Goal: Check status: Verify the current state of an ongoing process or item

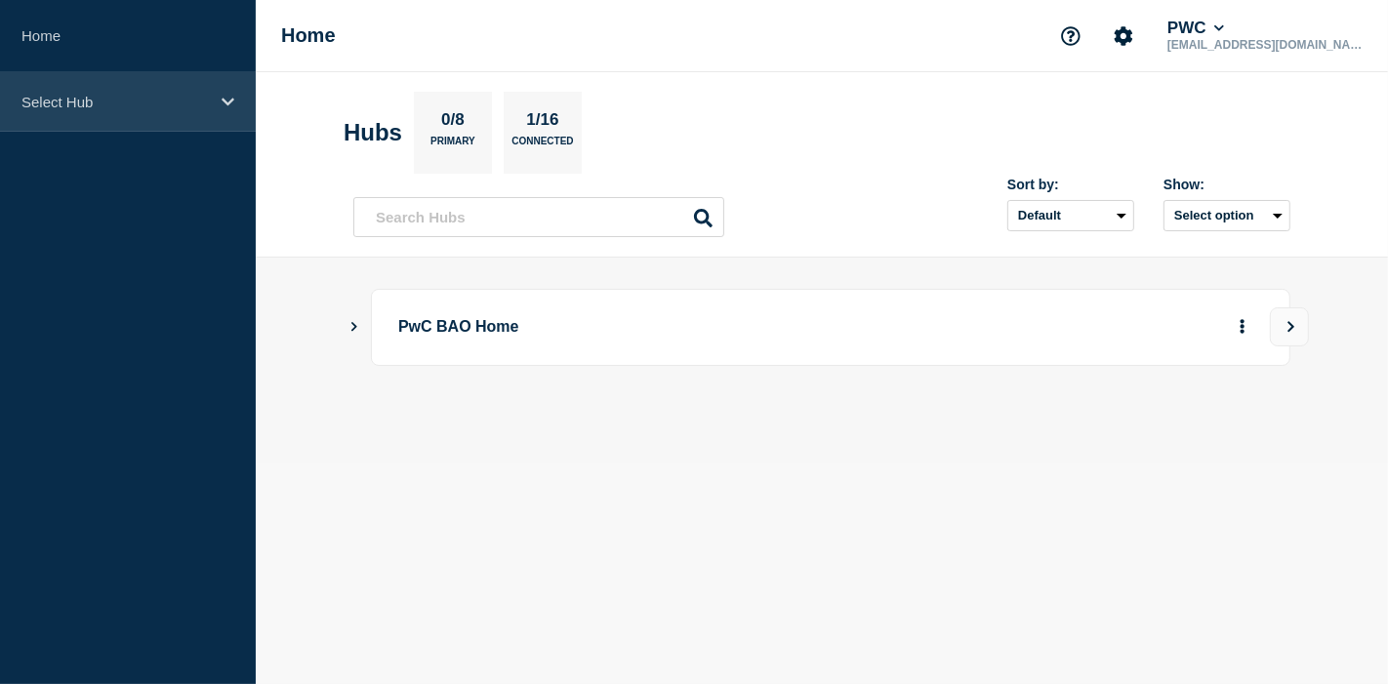
click at [105, 99] on p "Select Hub" at bounding box center [114, 102] width 187 height 17
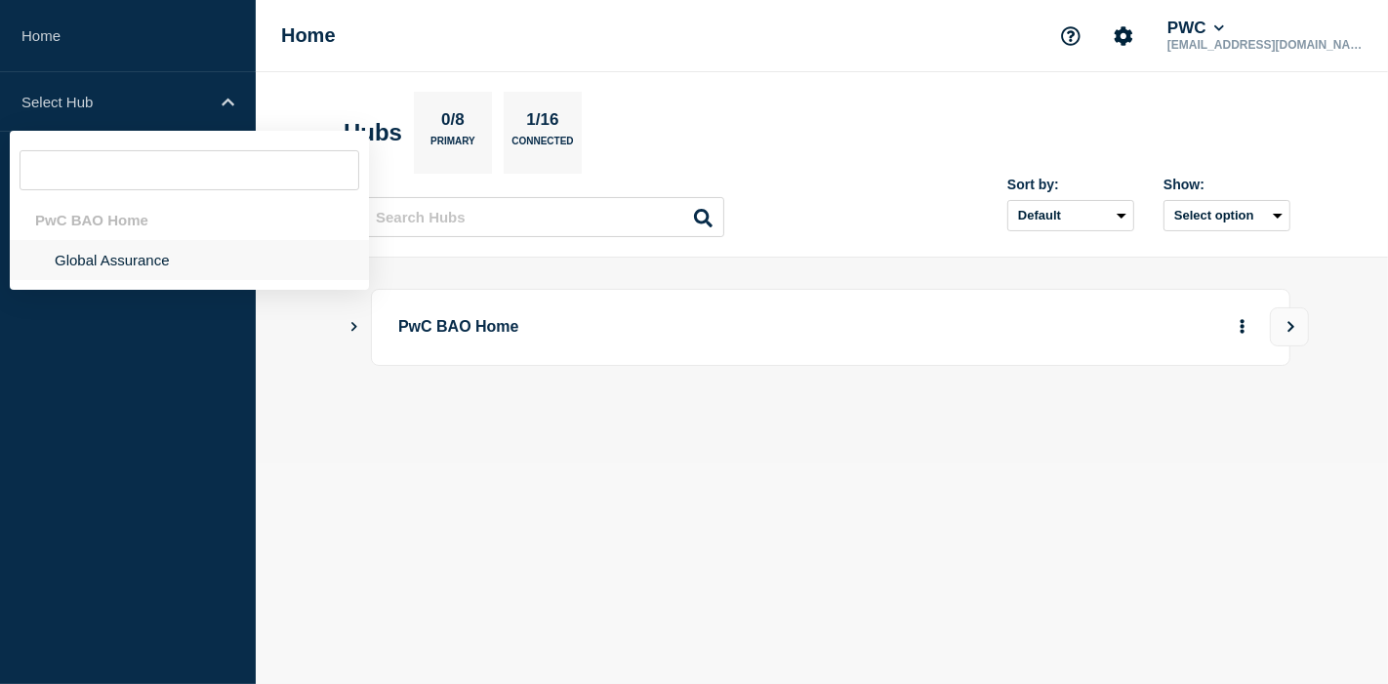
click at [75, 257] on li "Global Assurance" at bounding box center [189, 260] width 359 height 40
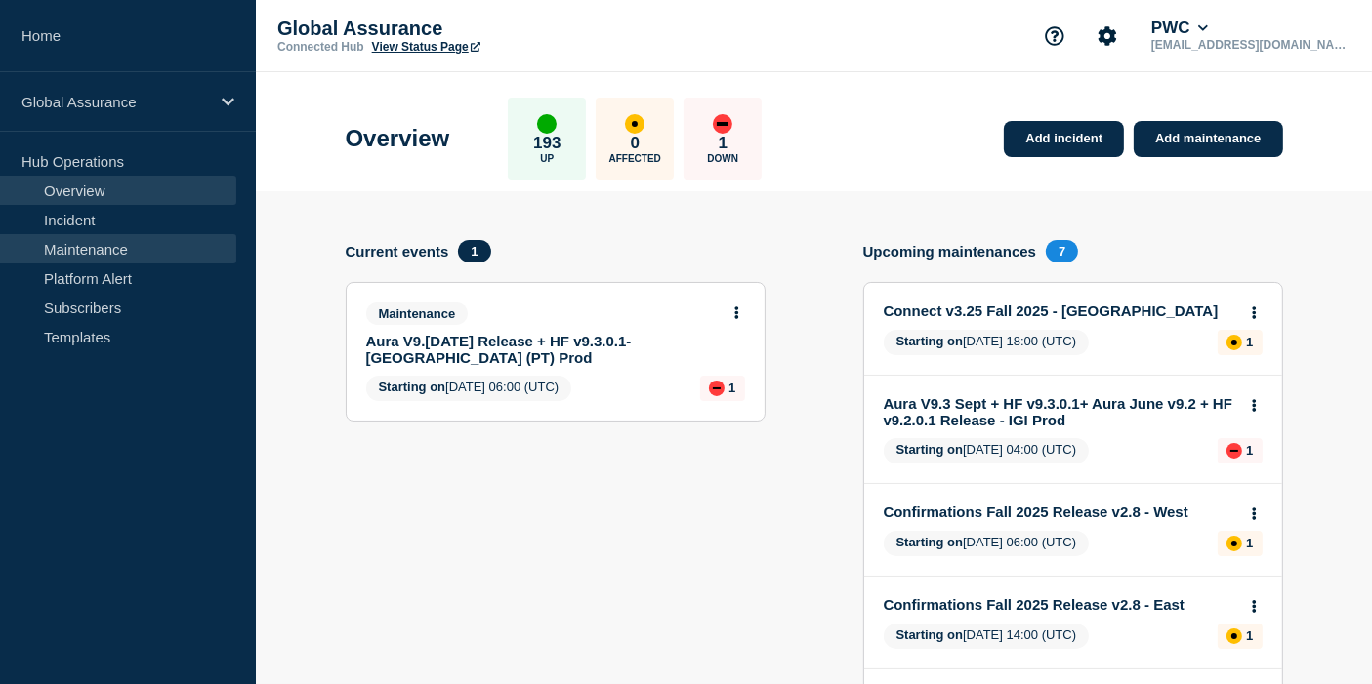
click at [112, 245] on link "Maintenance" at bounding box center [118, 248] width 236 height 29
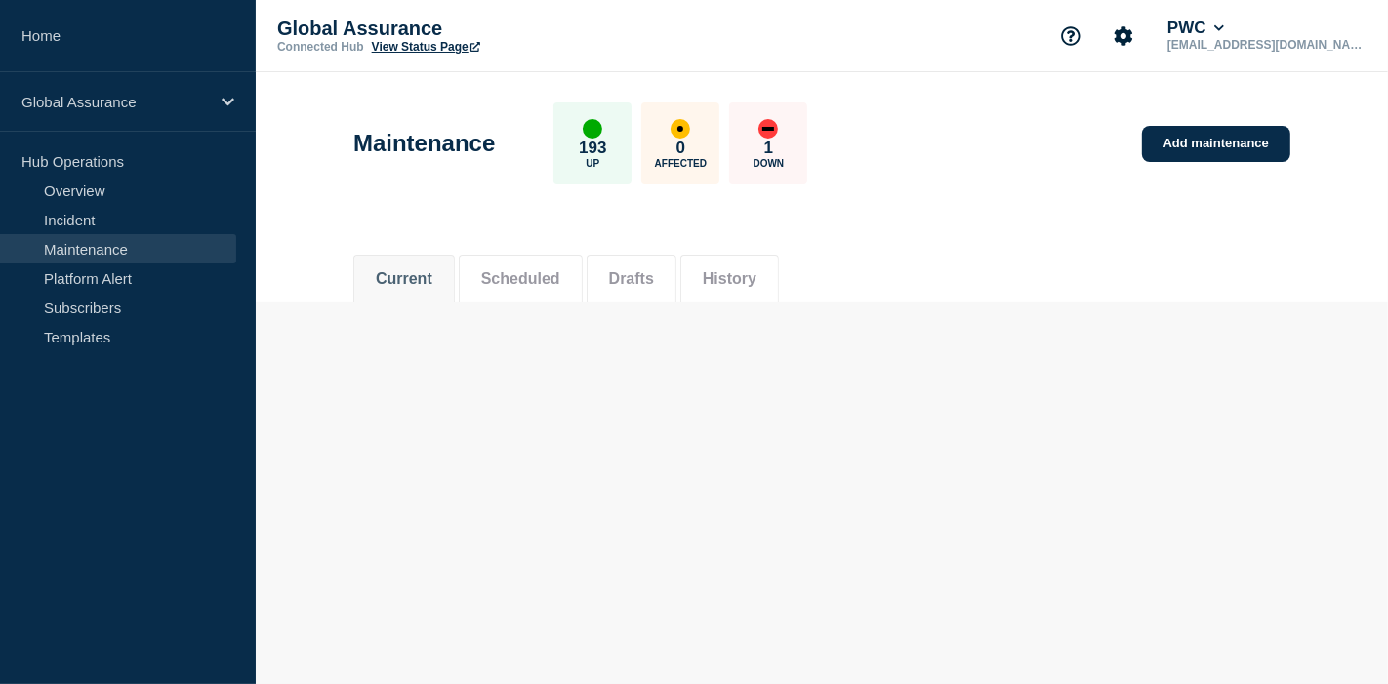
click at [508, 290] on li "Scheduled" at bounding box center [521, 279] width 124 height 48
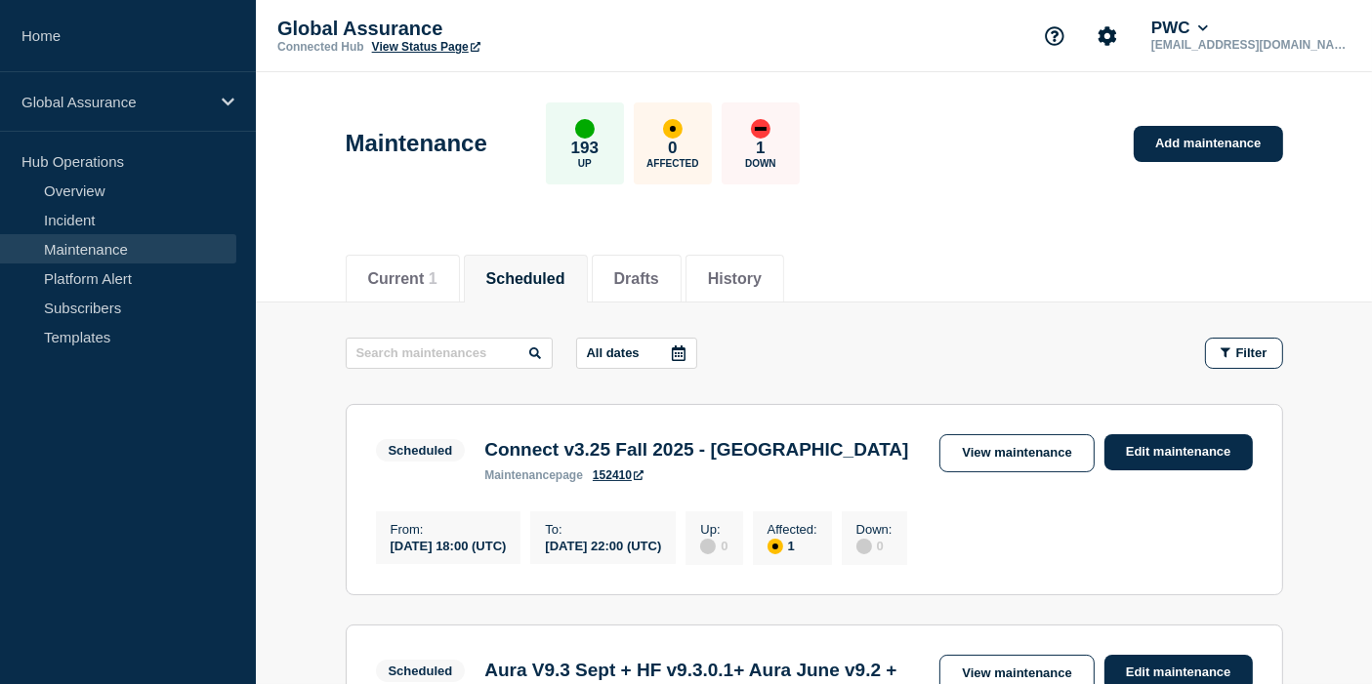
scroll to position [325, 0]
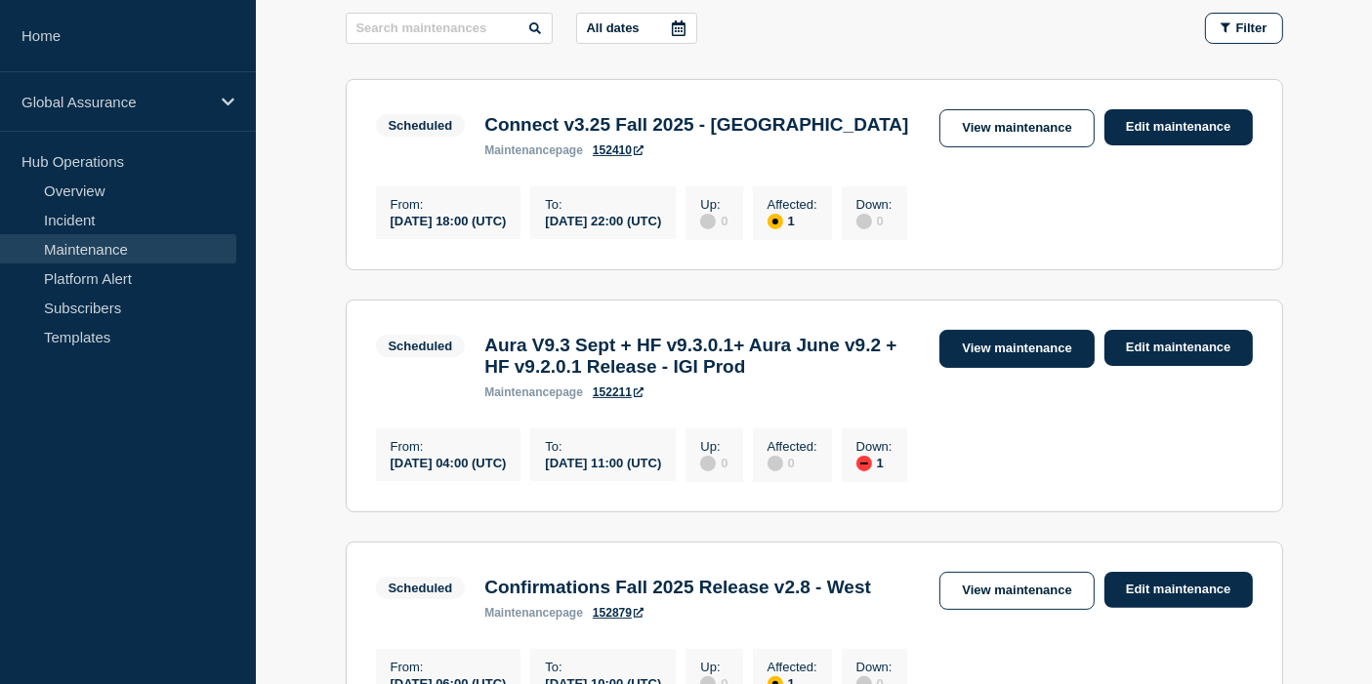
click at [992, 360] on link "View maintenance" at bounding box center [1016, 349] width 154 height 38
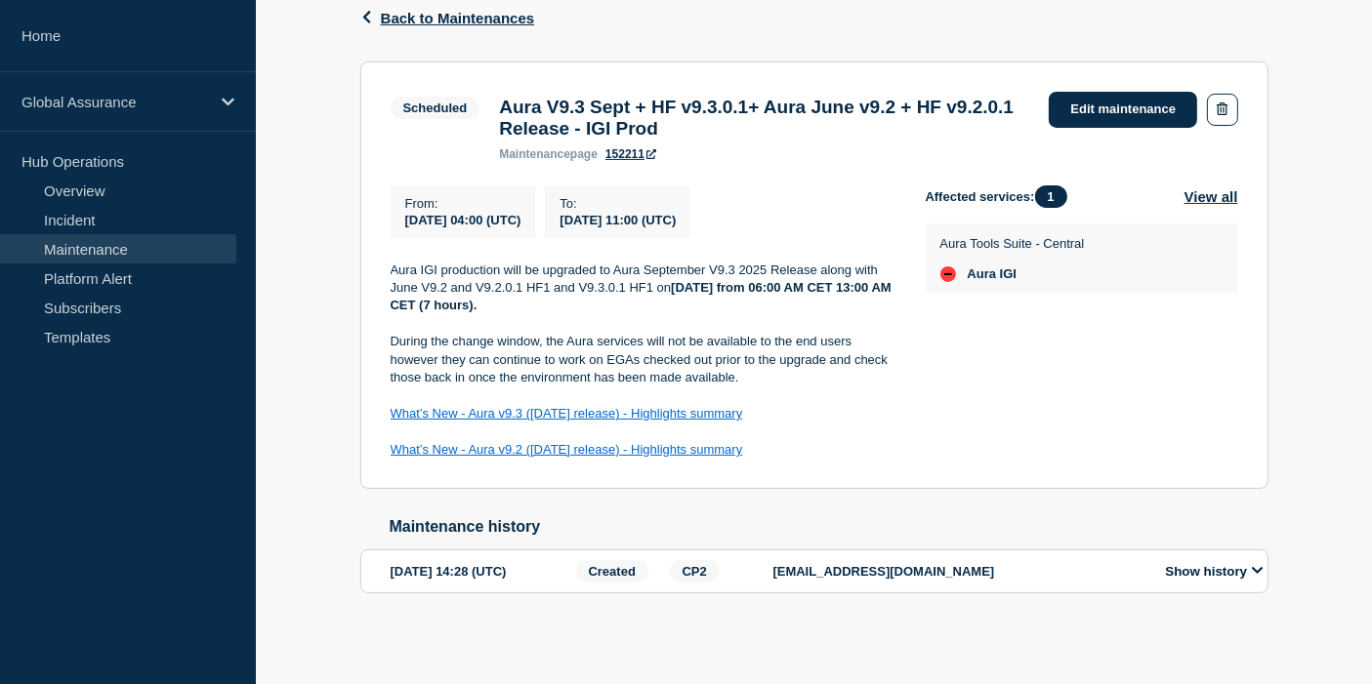
scroll to position [343, 0]
